Goal: Obtain resource: Obtain resource

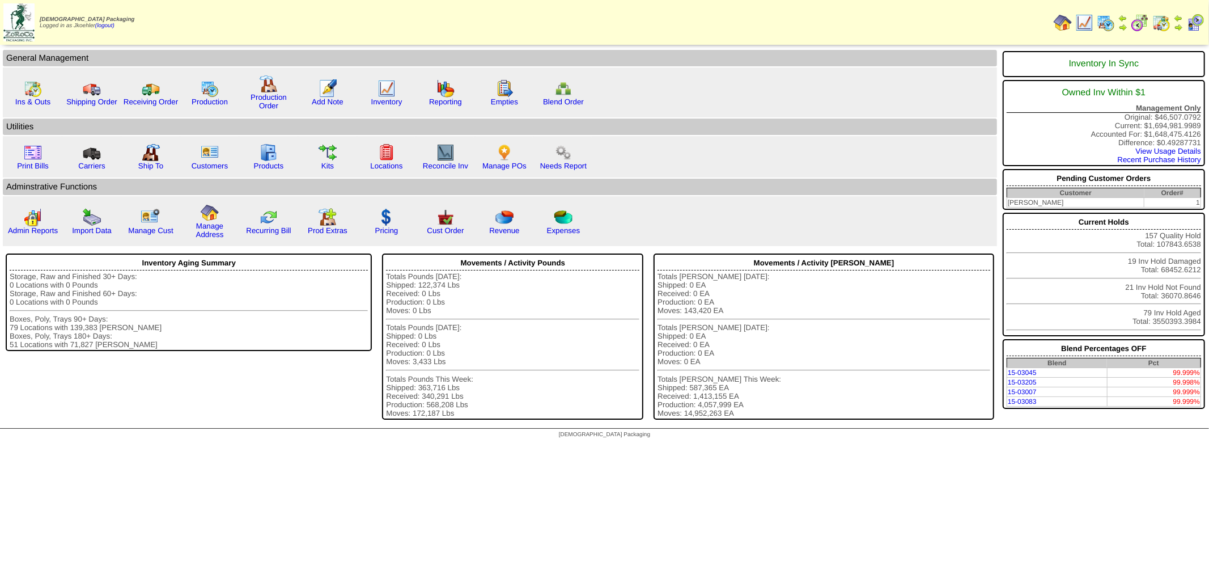
click at [1161, 20] on img at bounding box center [1162, 23] width 18 height 18
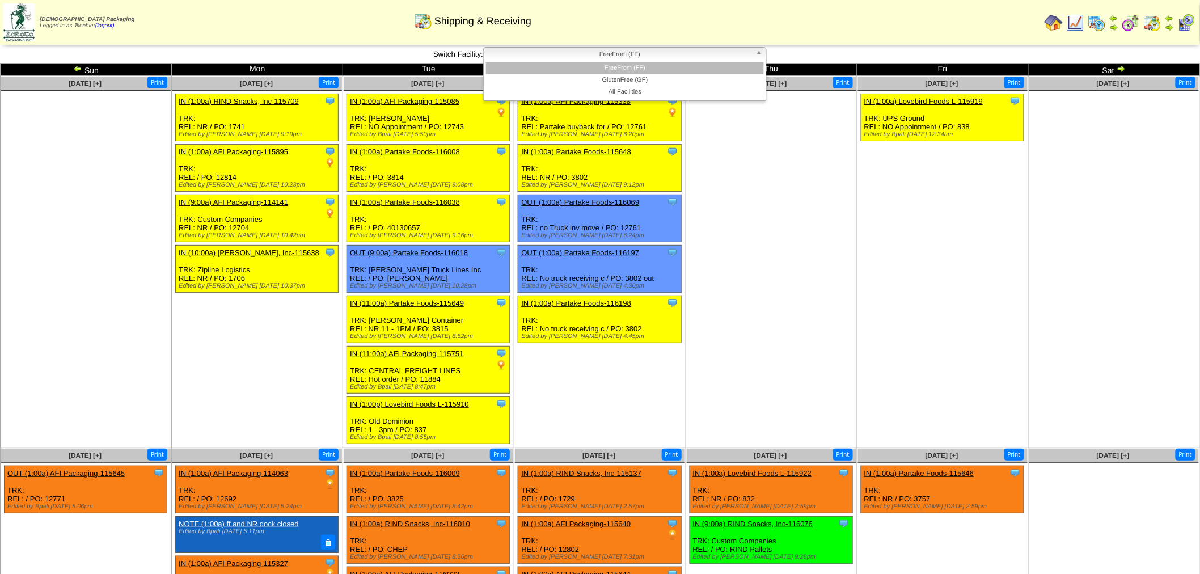
click at [761, 52] on b at bounding box center [761, 55] width 10 height 15
click at [688, 80] on li "GlutenFree (GF)" at bounding box center [625, 80] width 278 height 12
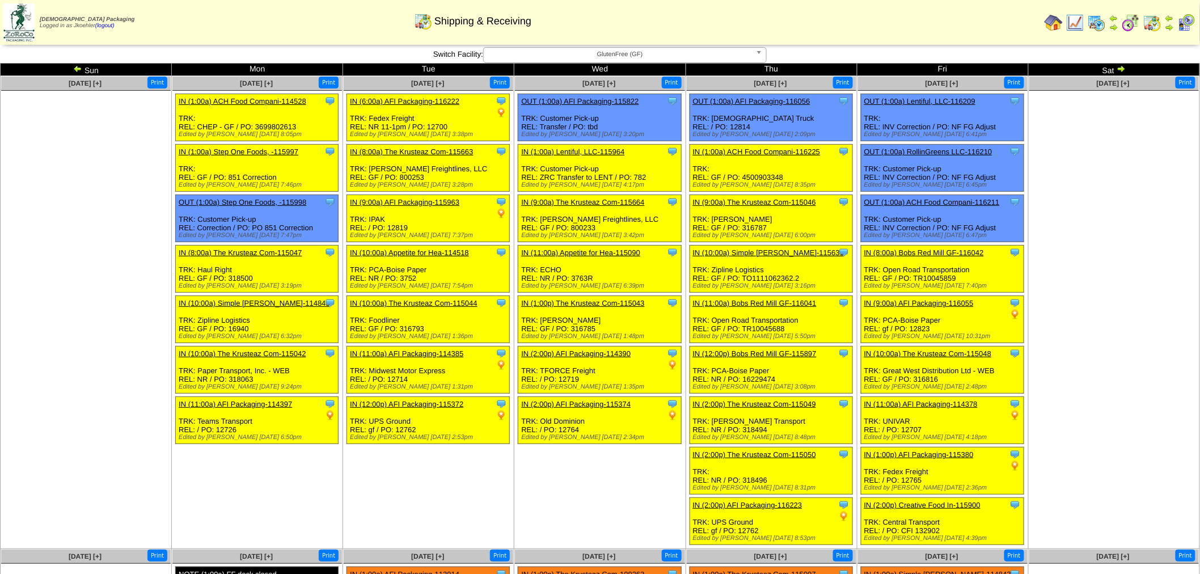
click at [764, 101] on link "OUT (1:00a) AFI Packaging-116056" at bounding box center [751, 101] width 117 height 9
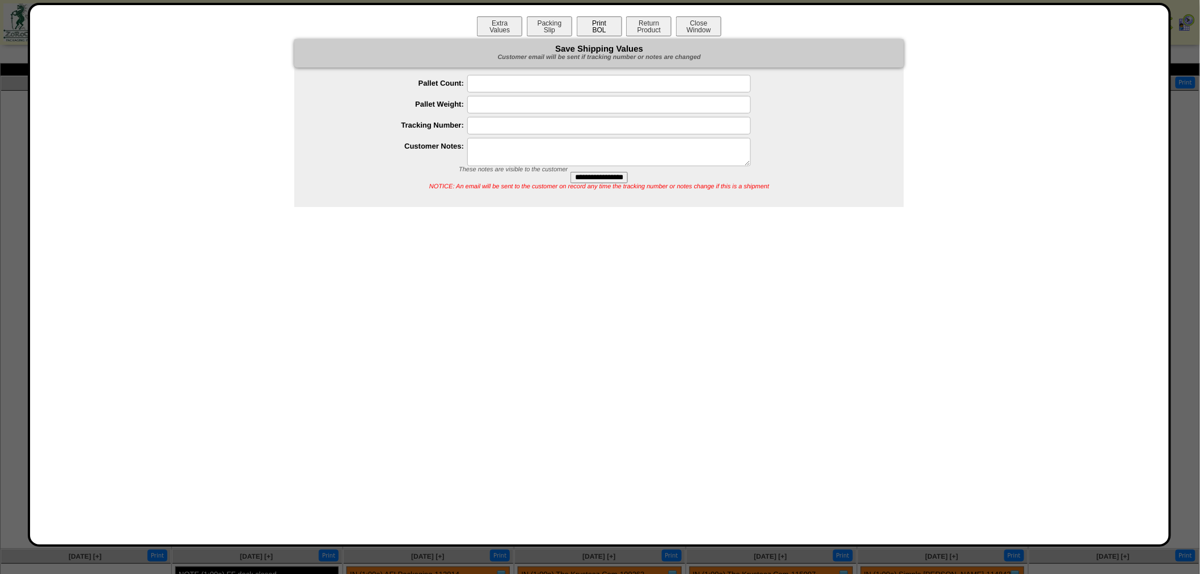
click at [588, 29] on button "Print BOL" at bounding box center [599, 26] width 45 height 20
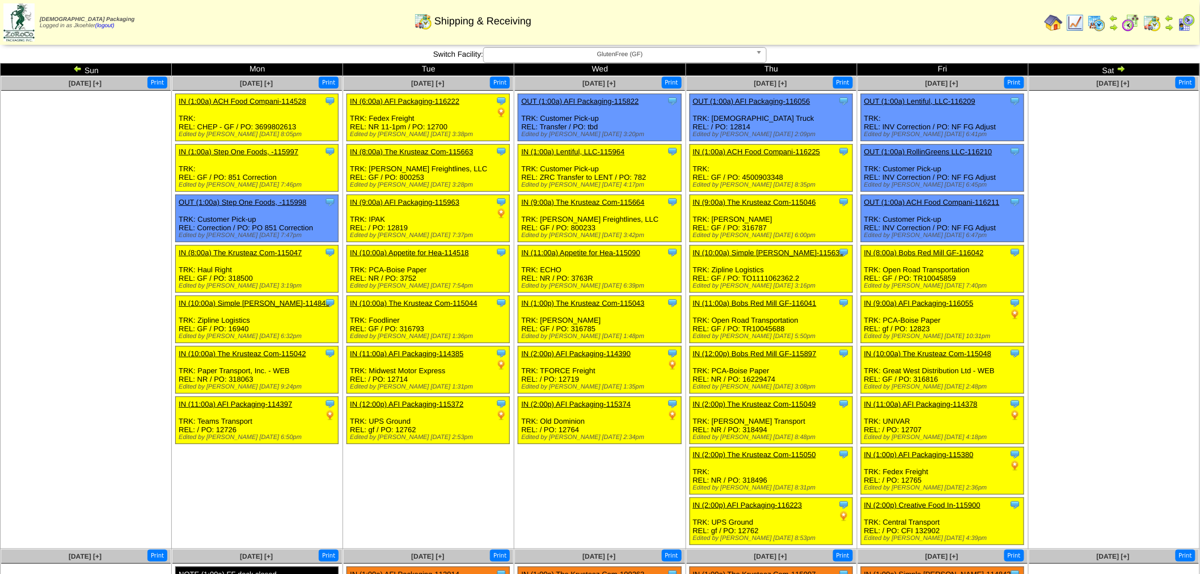
click at [764, 101] on link "OUT (1:00a) AFI Packaging-116056" at bounding box center [751, 101] width 117 height 9
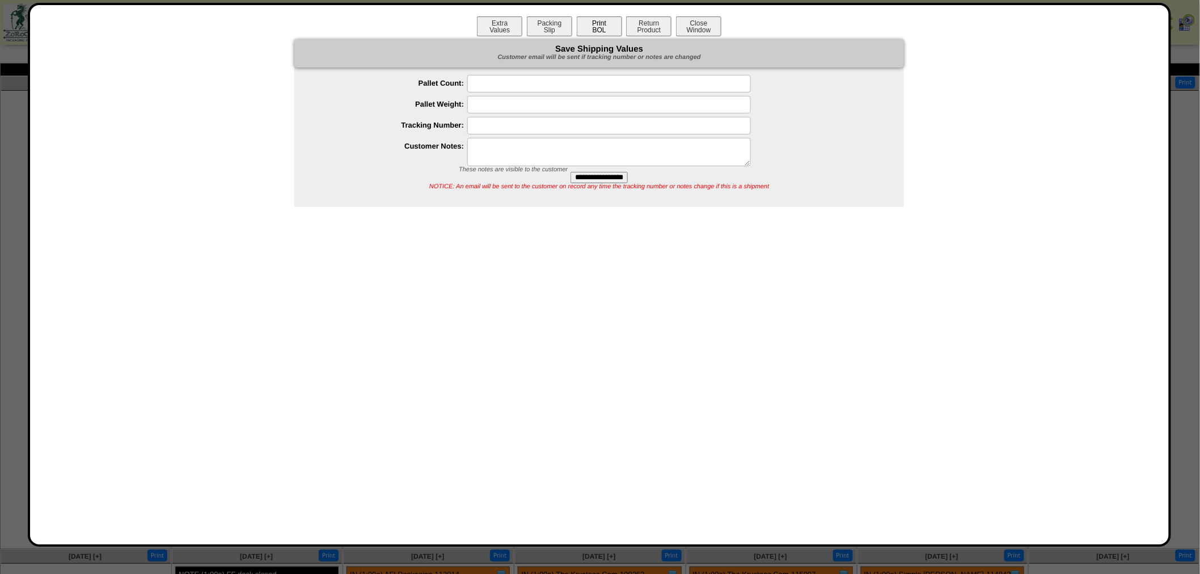
click at [608, 25] on button "Print BOL" at bounding box center [599, 26] width 45 height 20
